Goal: Find specific page/section: Find specific page/section

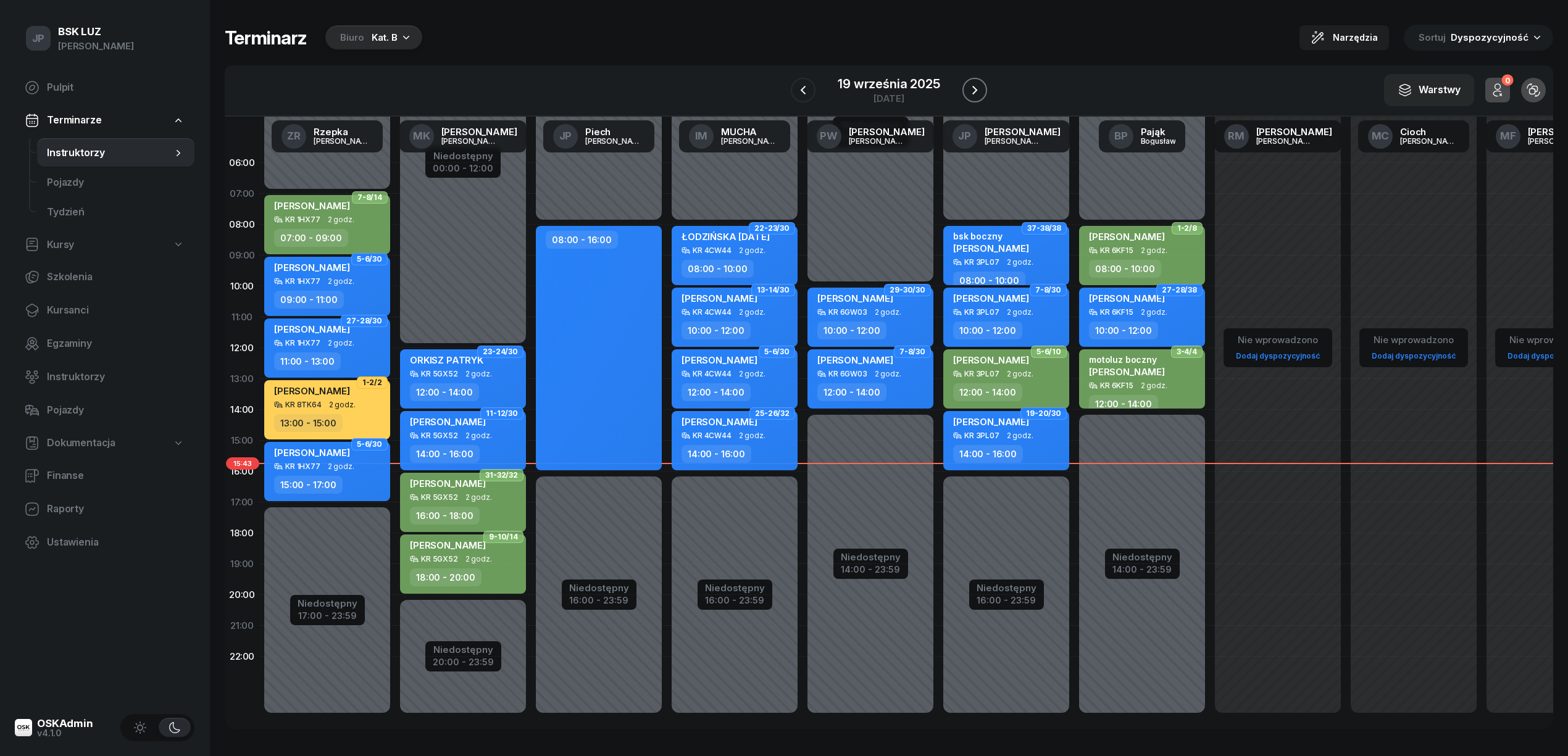
click at [968, 87] on icon "button" at bounding box center [975, 90] width 15 height 15
click at [968, 87] on icon "button" at bounding box center [976, 90] width 15 height 15
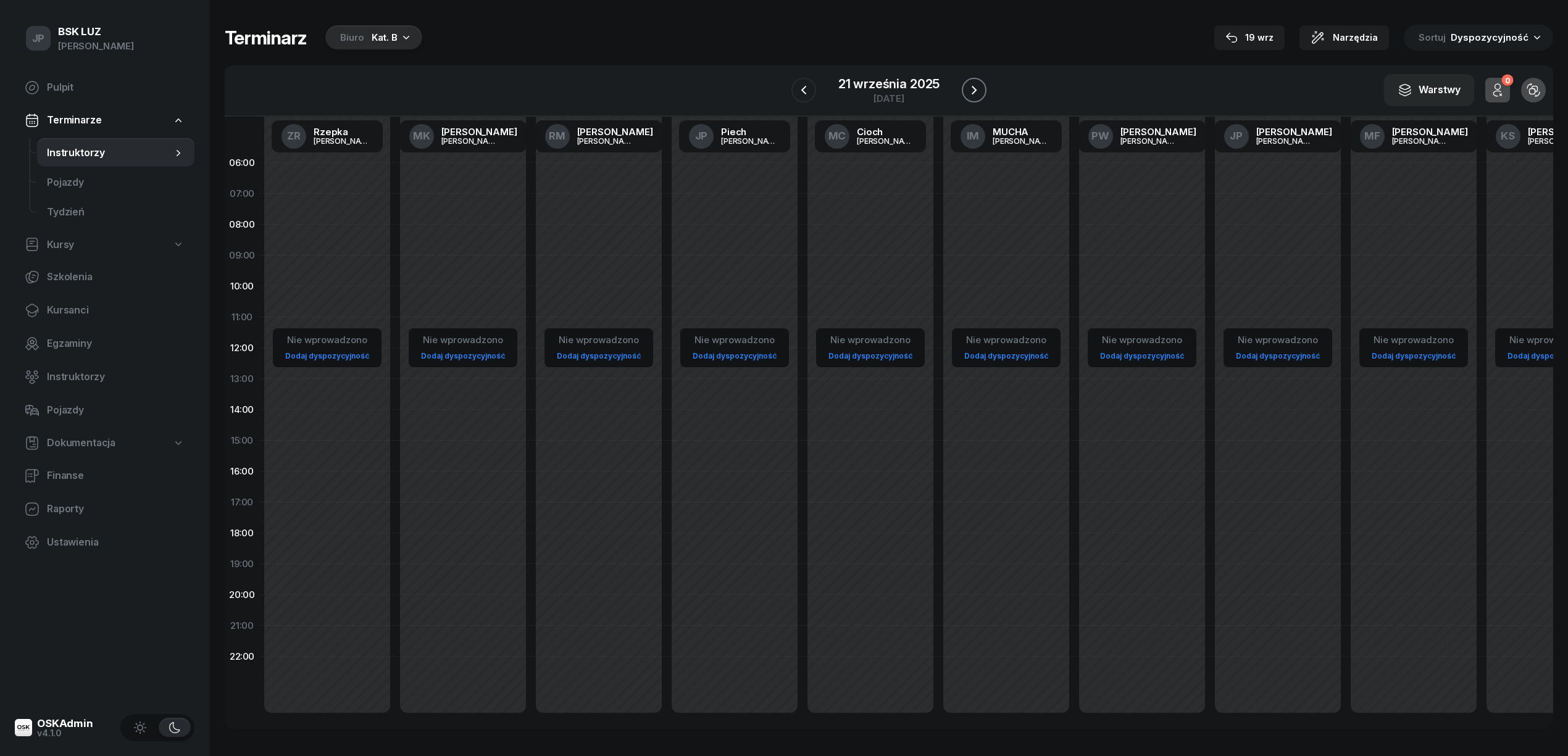
click at [968, 87] on icon "button" at bounding box center [974, 90] width 15 height 15
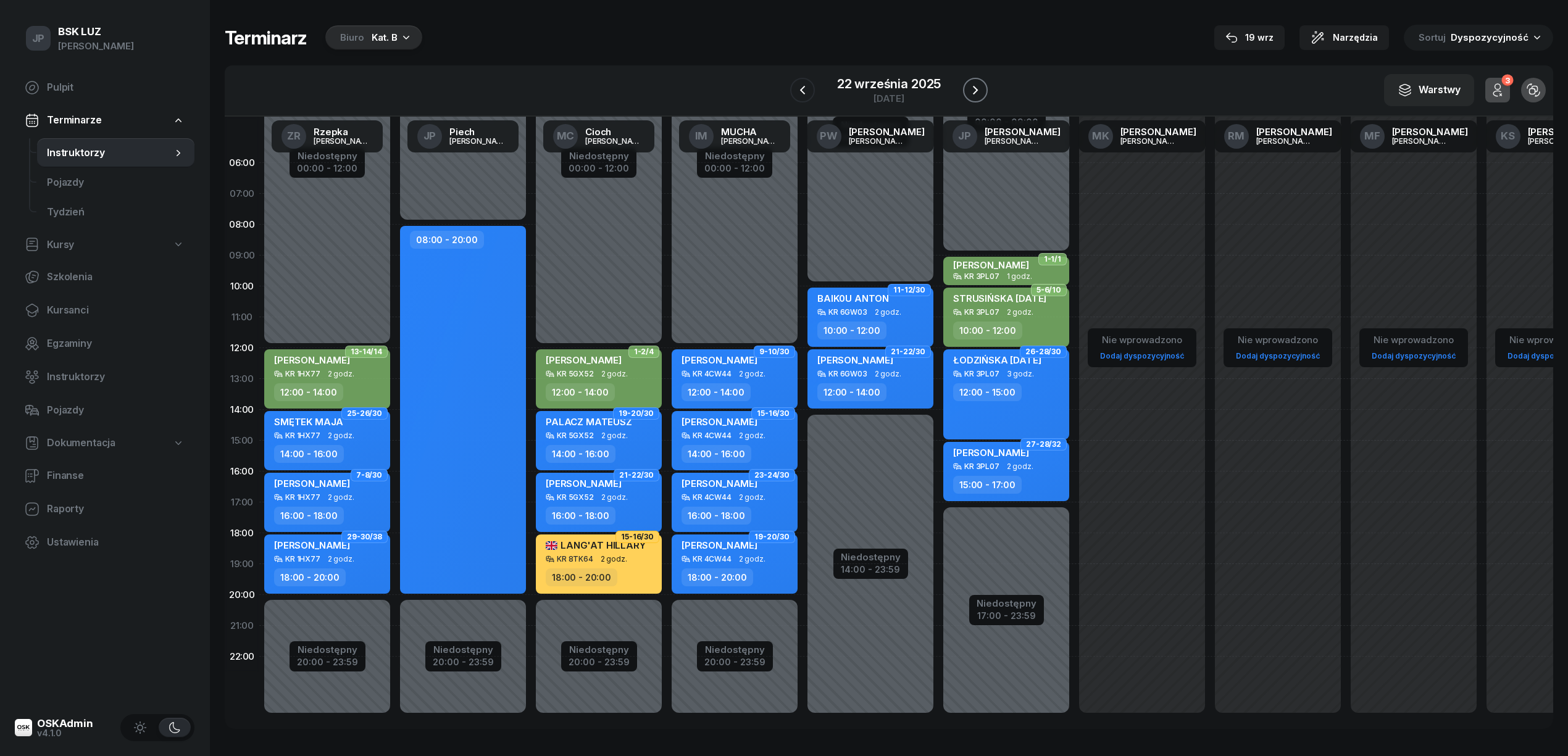
click at [970, 91] on icon "button" at bounding box center [975, 90] width 15 height 15
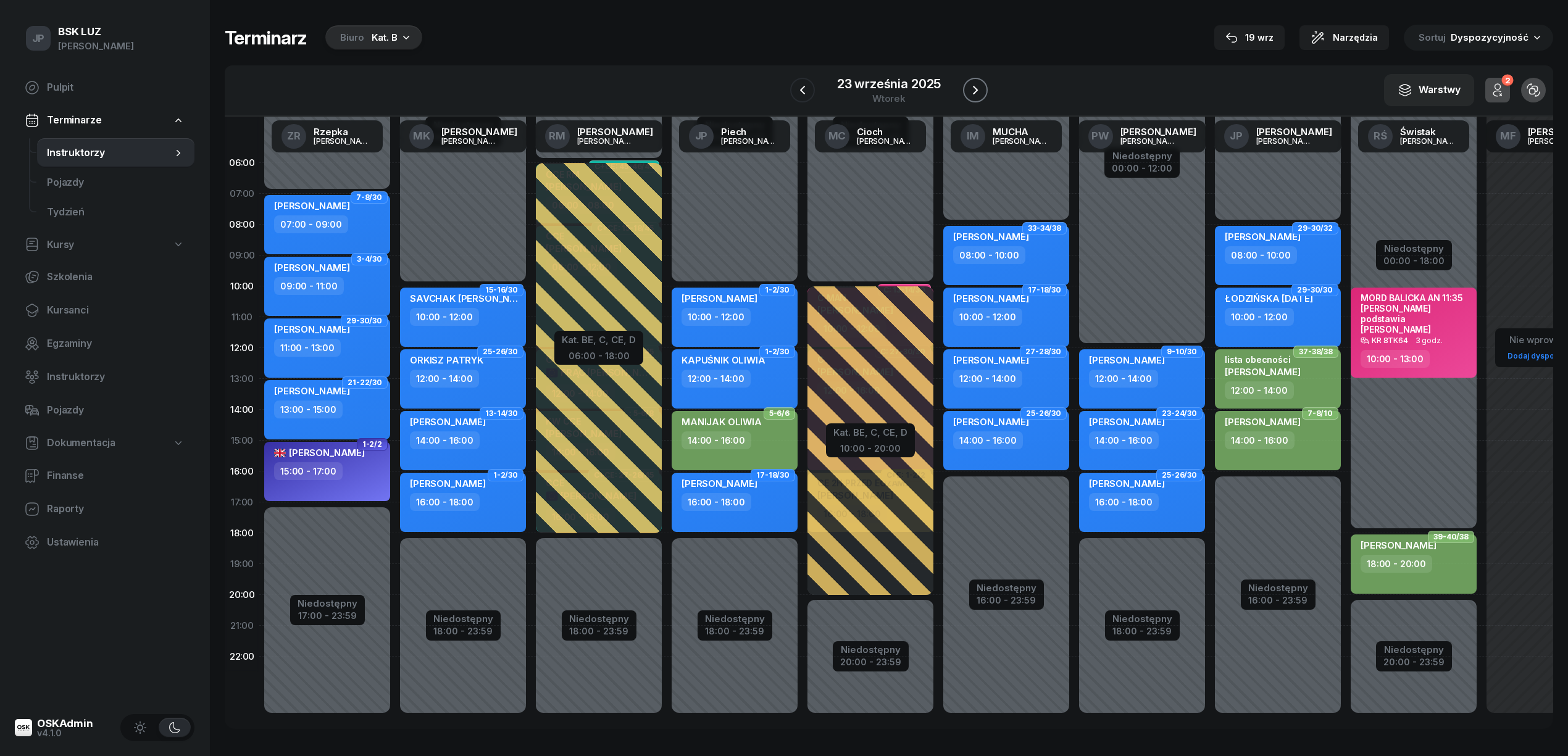
click at [969, 92] on icon "button" at bounding box center [975, 90] width 15 height 15
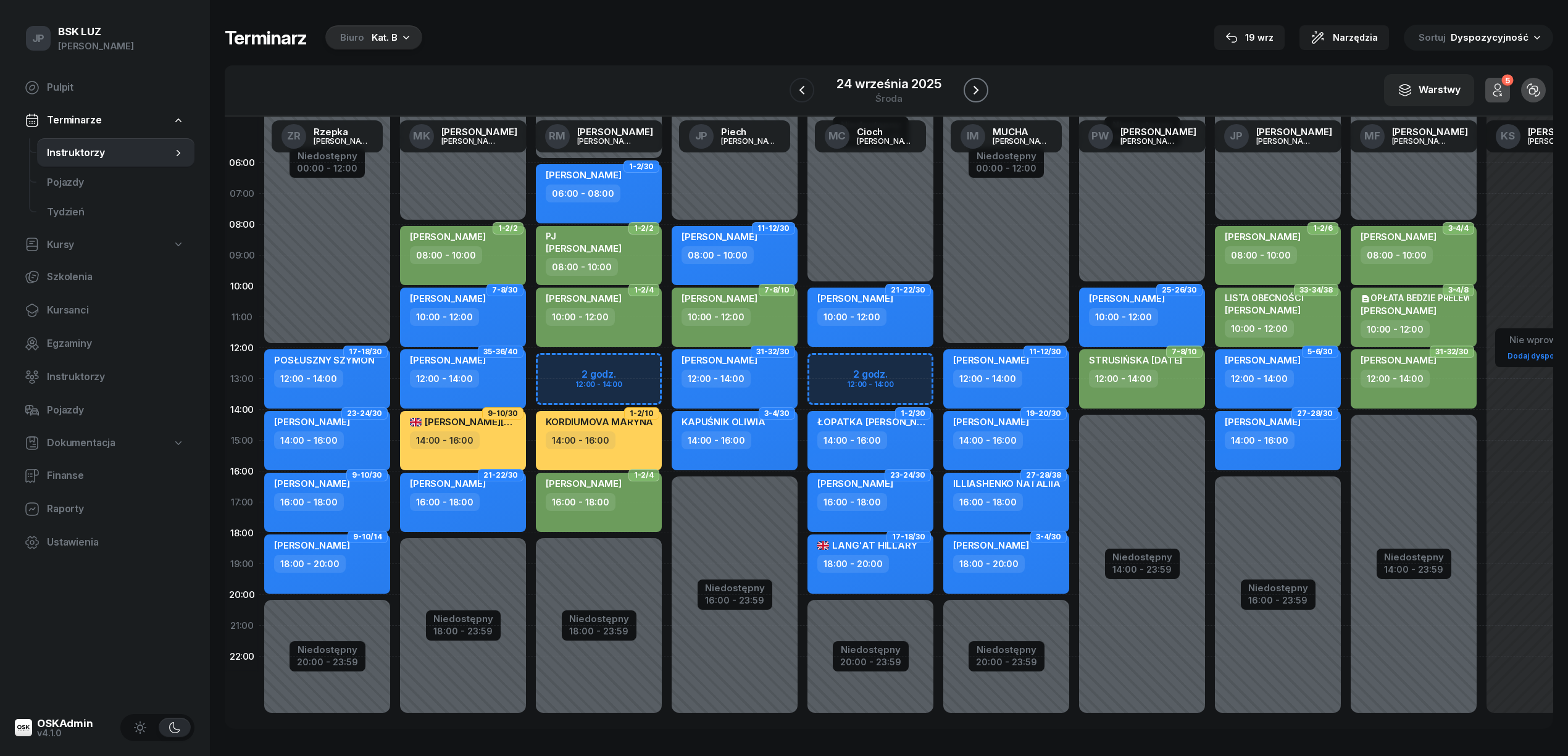
click at [969, 92] on icon "button" at bounding box center [976, 90] width 15 height 15
